Goal: Navigation & Orientation: Find specific page/section

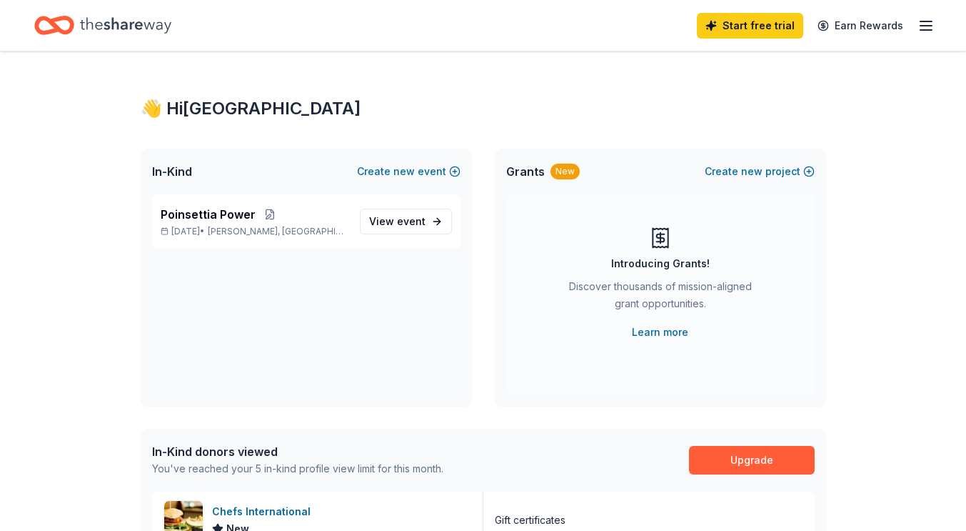
scroll to position [298, 0]
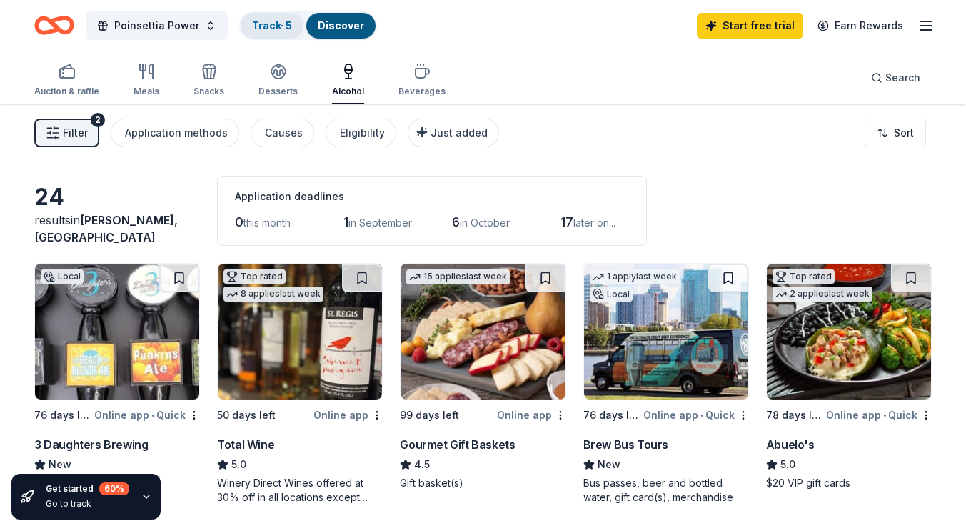
click at [265, 21] on link "Track · 5" at bounding box center [272, 25] width 40 height 12
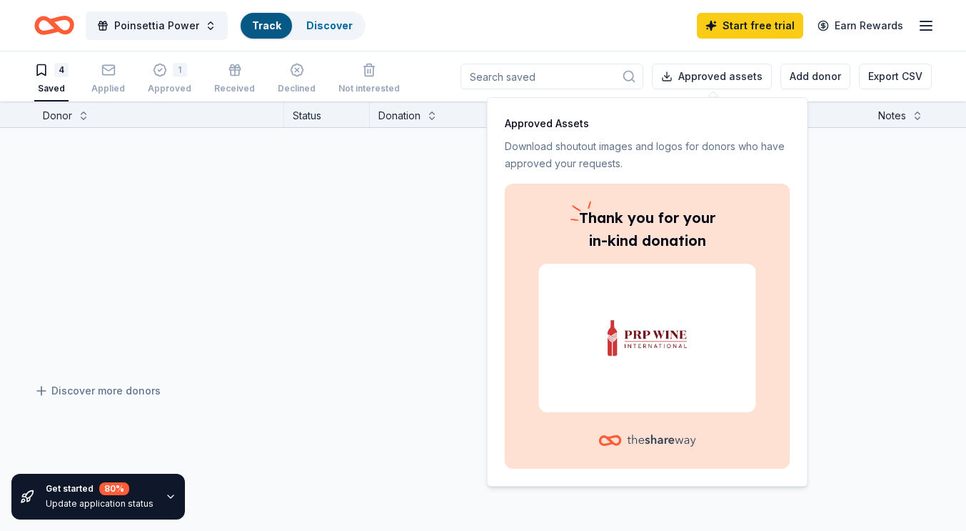
scroll to position [1, 0]
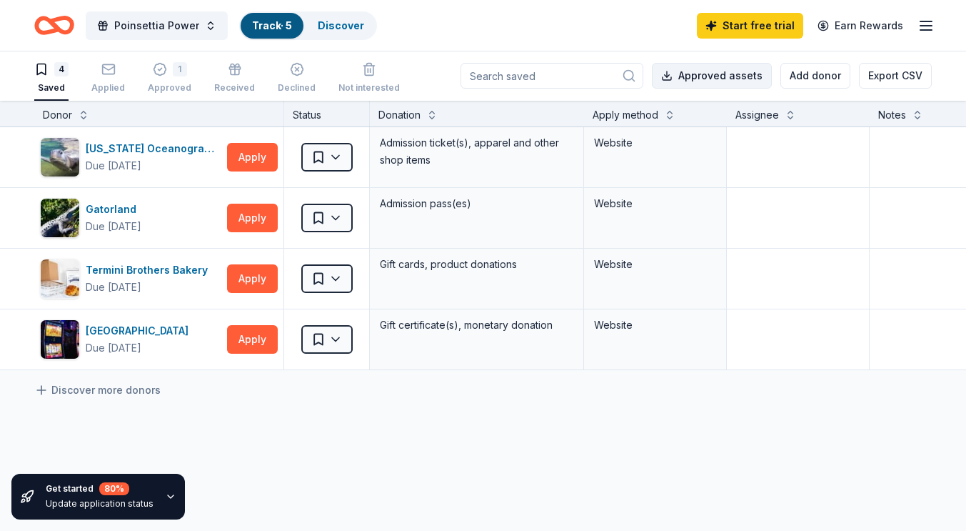
click at [731, 74] on button "Approved assets" at bounding box center [712, 76] width 120 height 26
click at [163, 80] on div "1 Approved" at bounding box center [170, 77] width 44 height 31
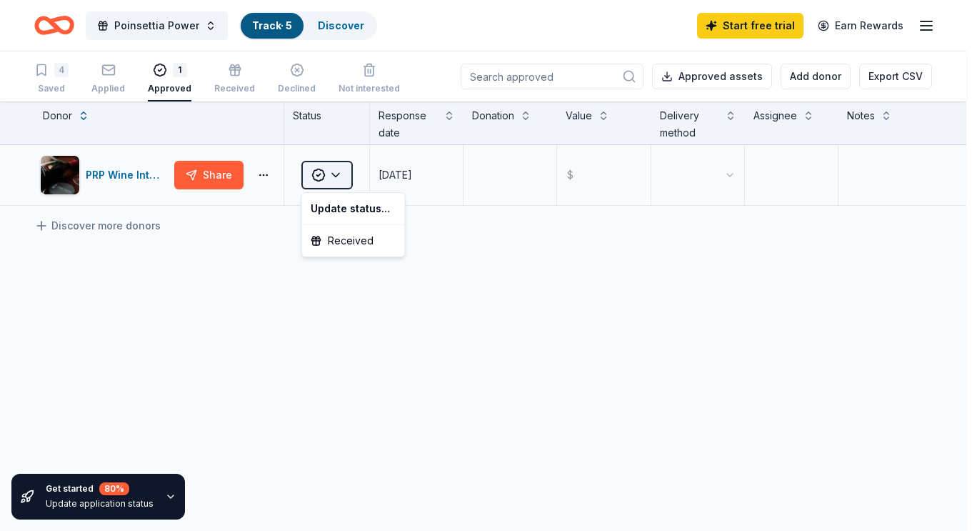
click at [333, 172] on html "Poinsettia Power Track · 5 Discover Start free trial Earn Rewards 4 Saved Appli…" at bounding box center [488, 265] width 977 height 531
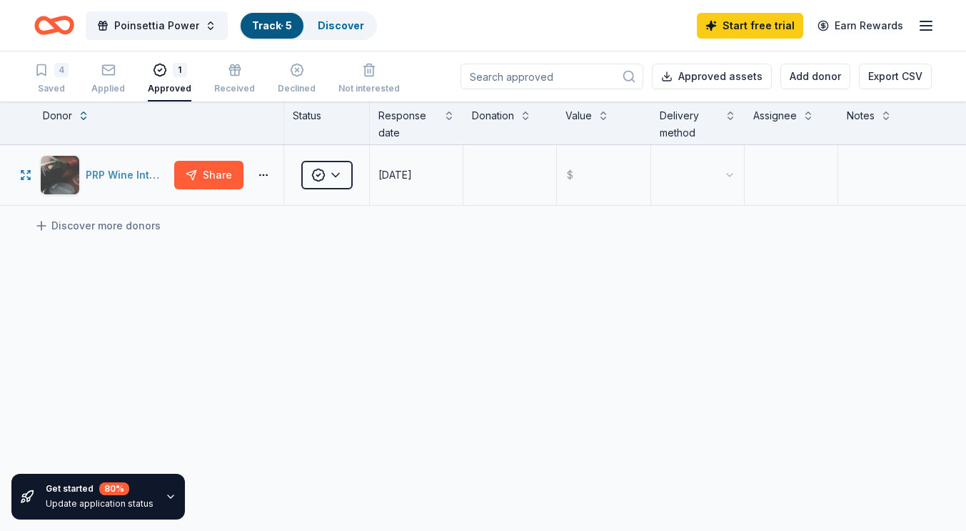
click at [108, 170] on div "PRP Wine International" at bounding box center [127, 174] width 83 height 17
